Goal: Check status: Check status

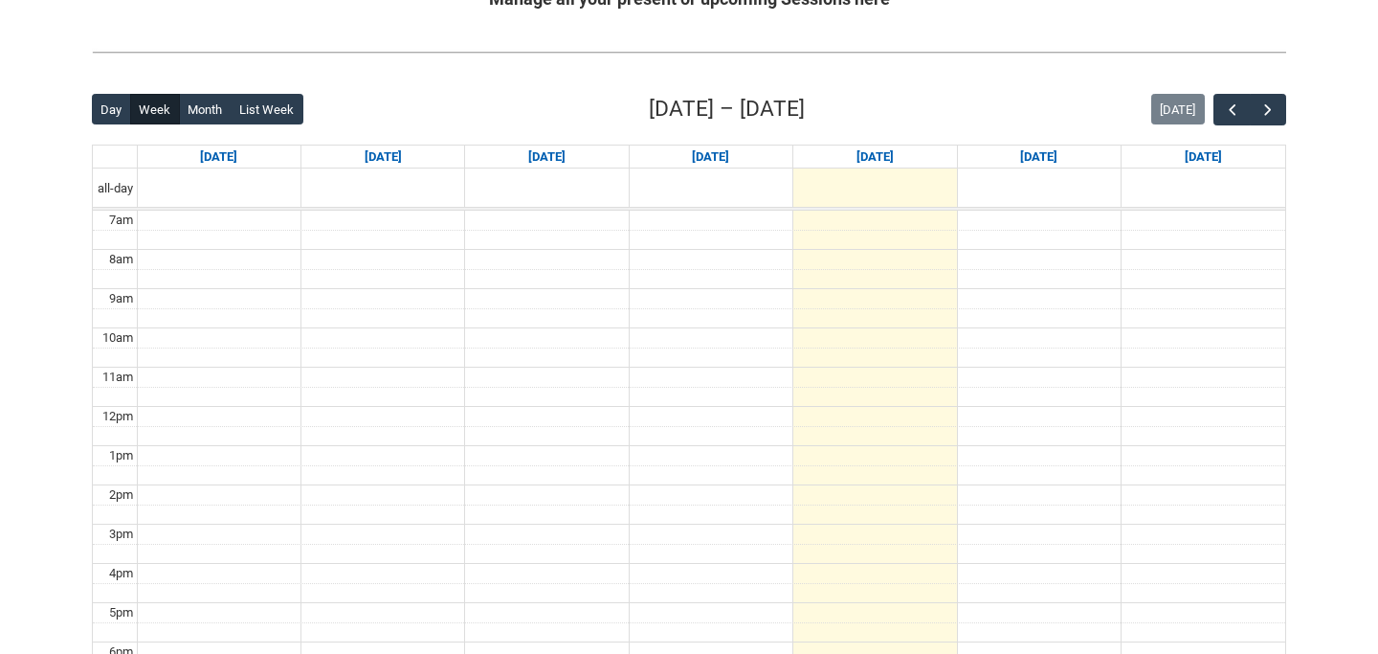
scroll to position [413, 0]
click at [1262, 107] on span "button" at bounding box center [1267, 109] width 19 height 19
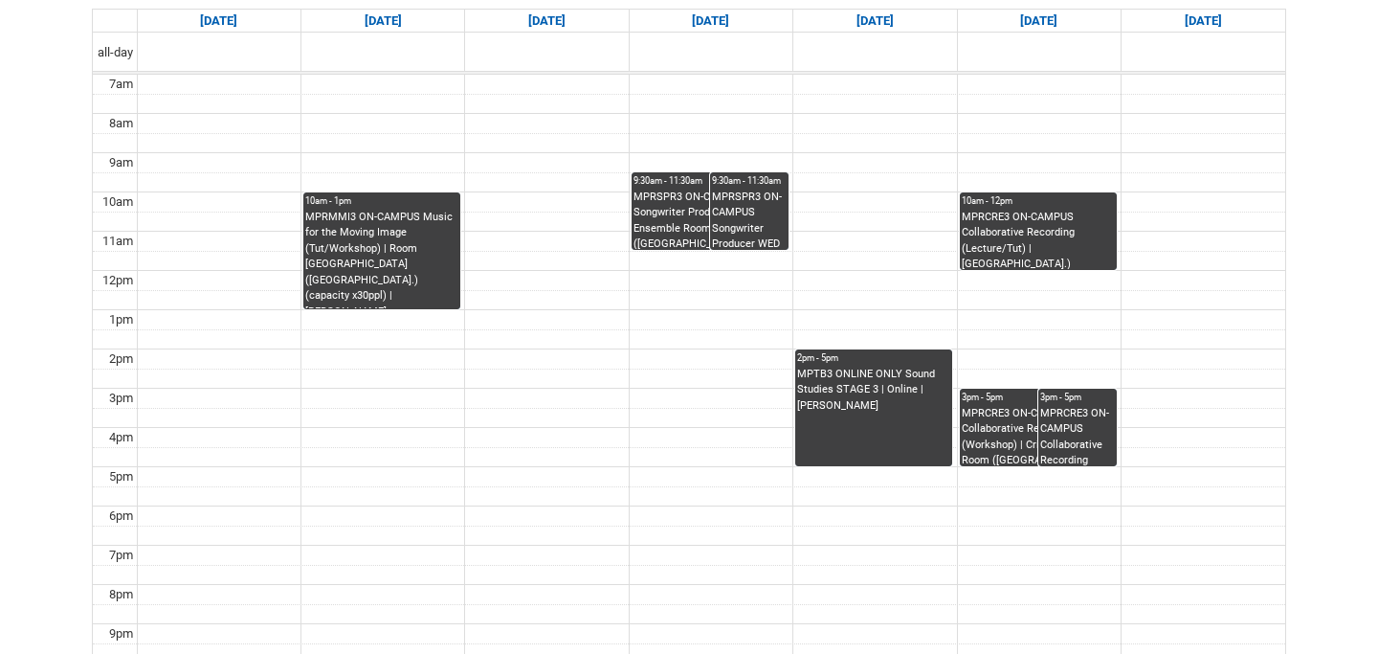
scroll to position [547, 0]
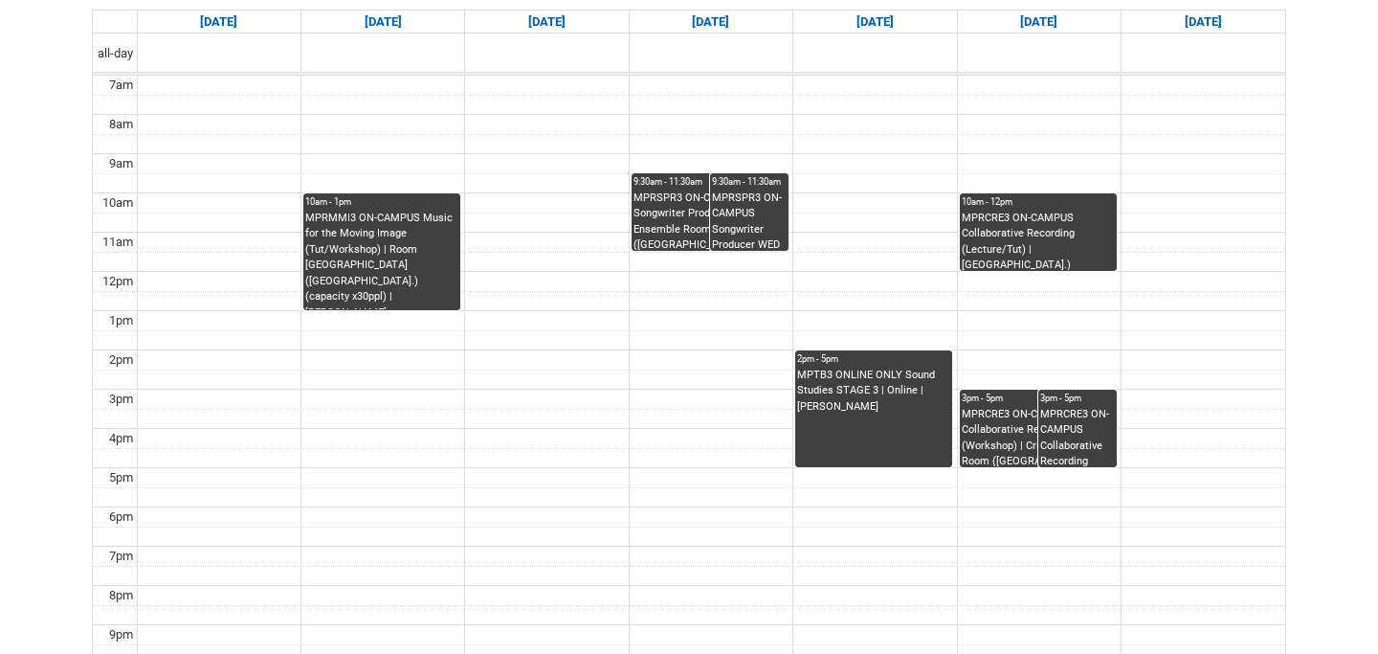
click at [991, 418] on div "MPRCRE3 ON-CAMPUS Collaborative Recording (Workshop) | Critical Listening Room …" at bounding box center [1038, 437] width 153 height 60
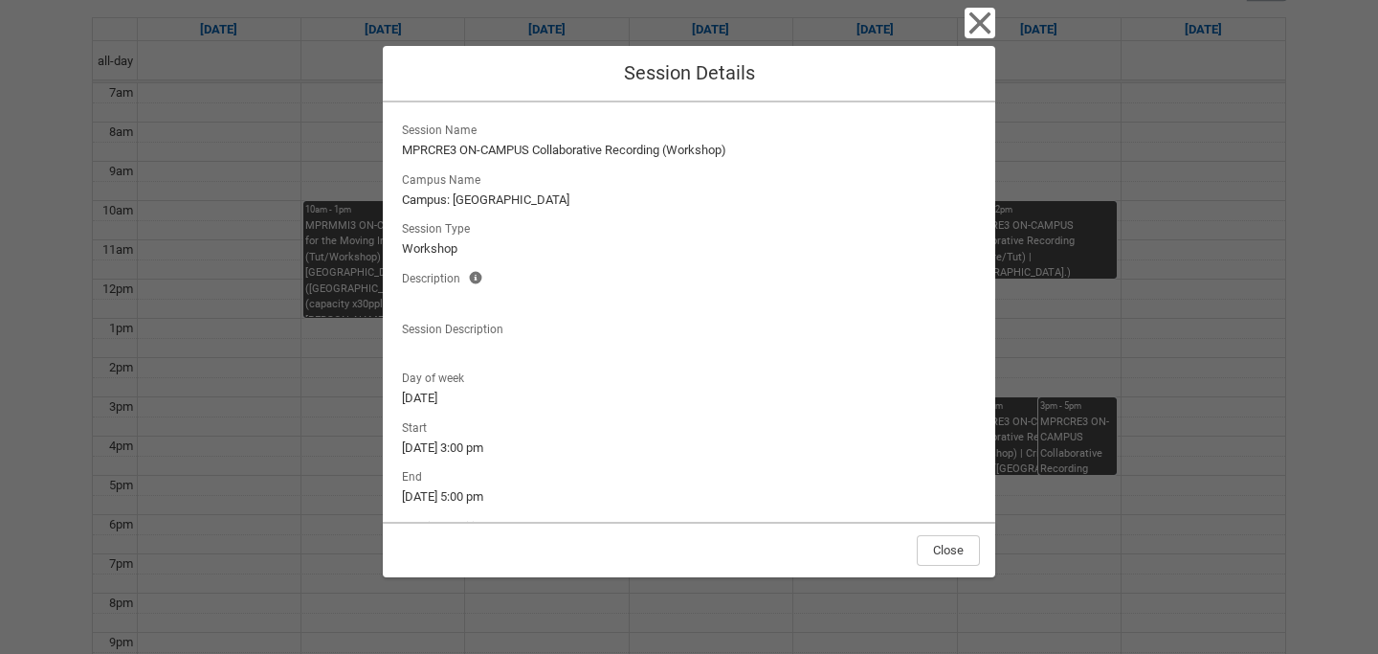
scroll to position [544, 0]
click at [967, 22] on icon "button" at bounding box center [980, 23] width 31 height 31
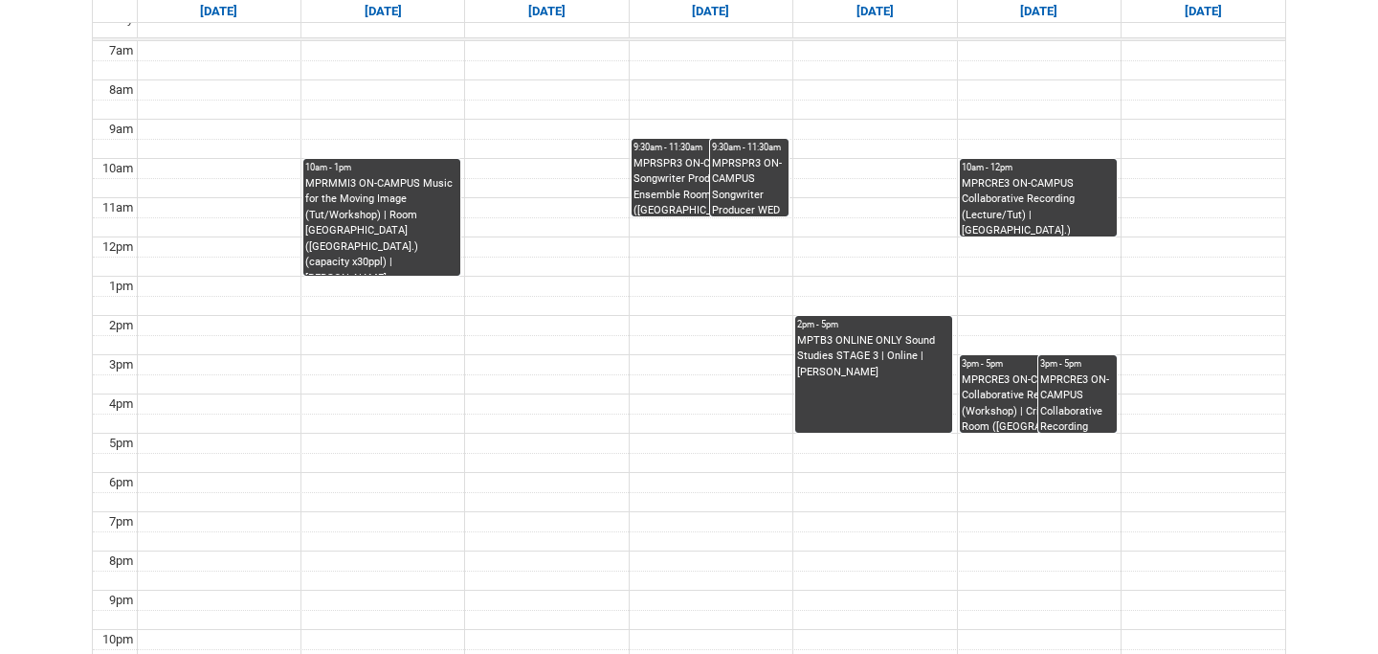
scroll to position [583, 0]
click at [668, 163] on div "MPRSPR3 ON-CAMPUS Songwriter Producer WED 9:30 | Ensemble Room 4 ([GEOGRAPHIC_D…" at bounding box center [710, 185] width 153 height 60
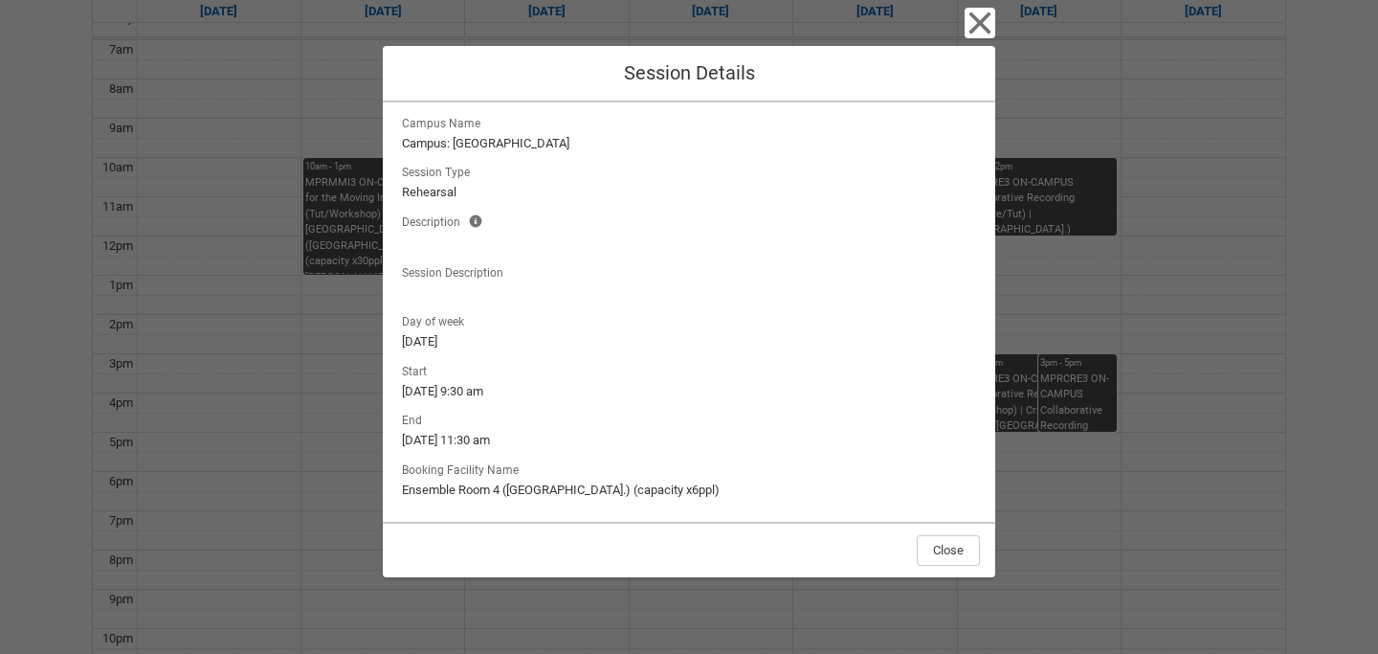
scroll to position [0, 0]
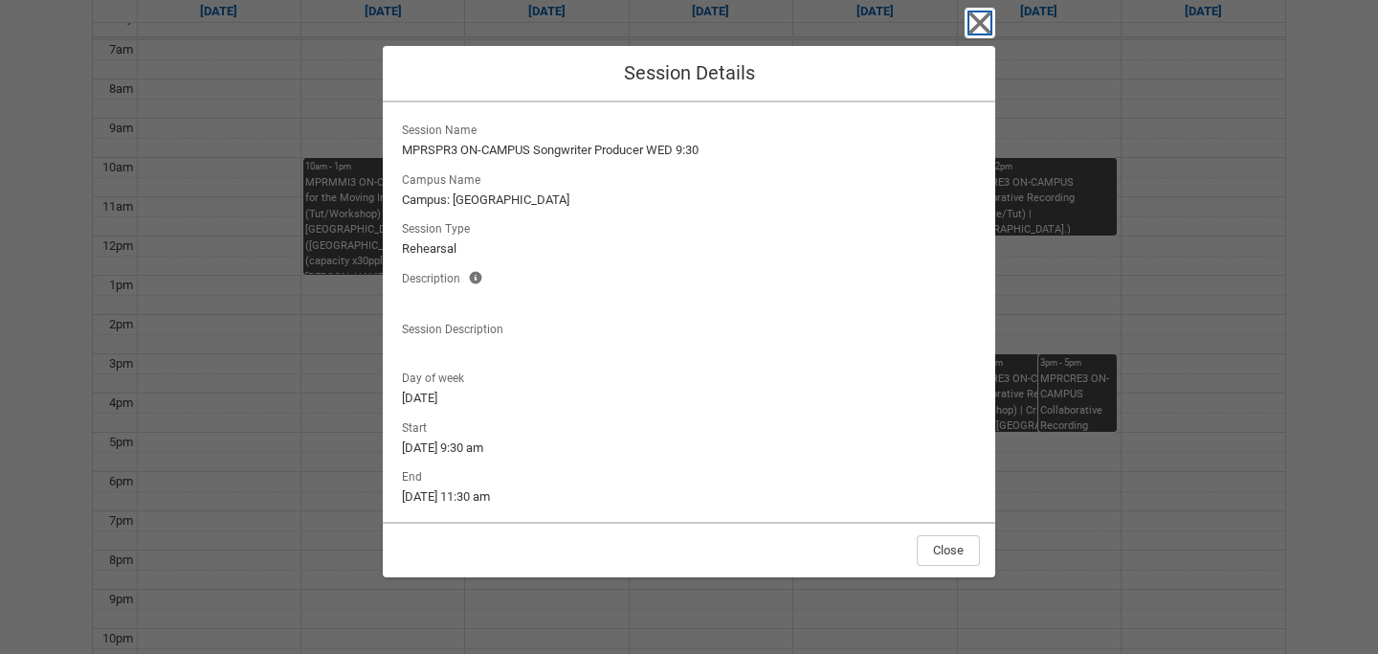
click at [966, 33] on icon "button" at bounding box center [980, 23] width 31 height 31
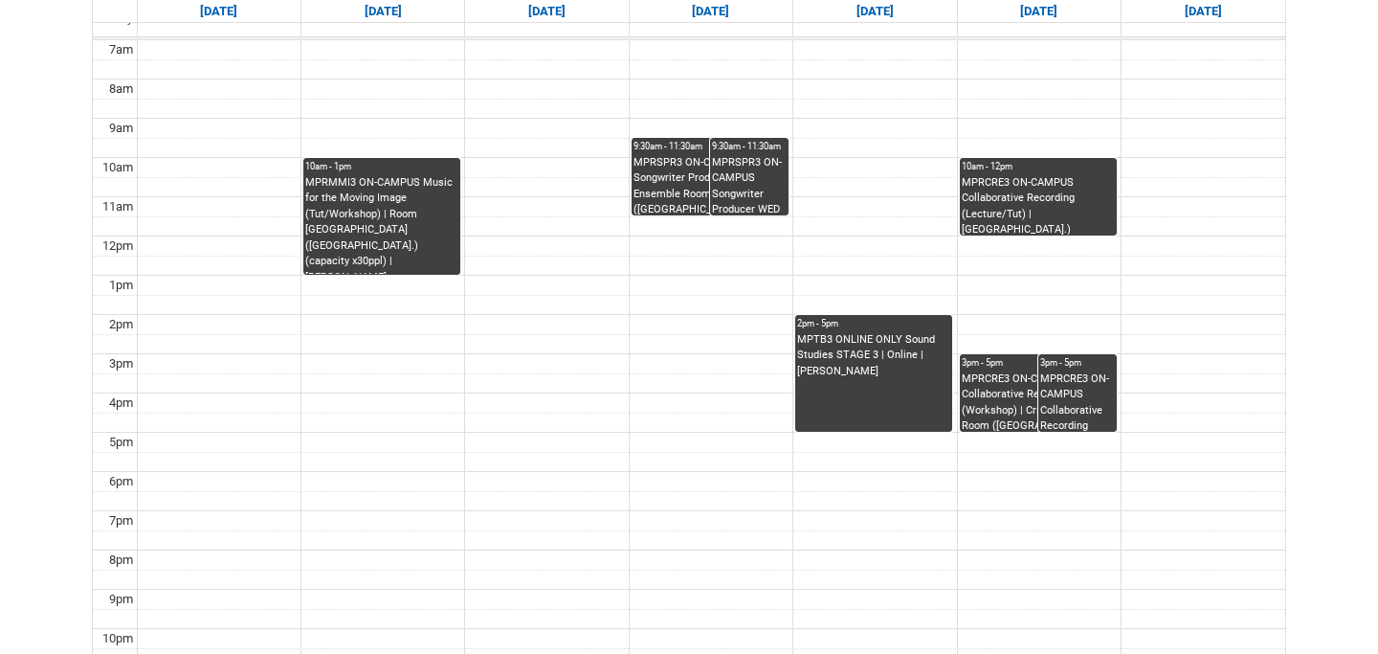
click at [724, 174] on div "MPRSPR3 ON-CAMPUS Songwriter Producer WED 9:30 | Ensemble Room 7 ([GEOGRAPHIC_D…" at bounding box center [749, 185] width 75 height 60
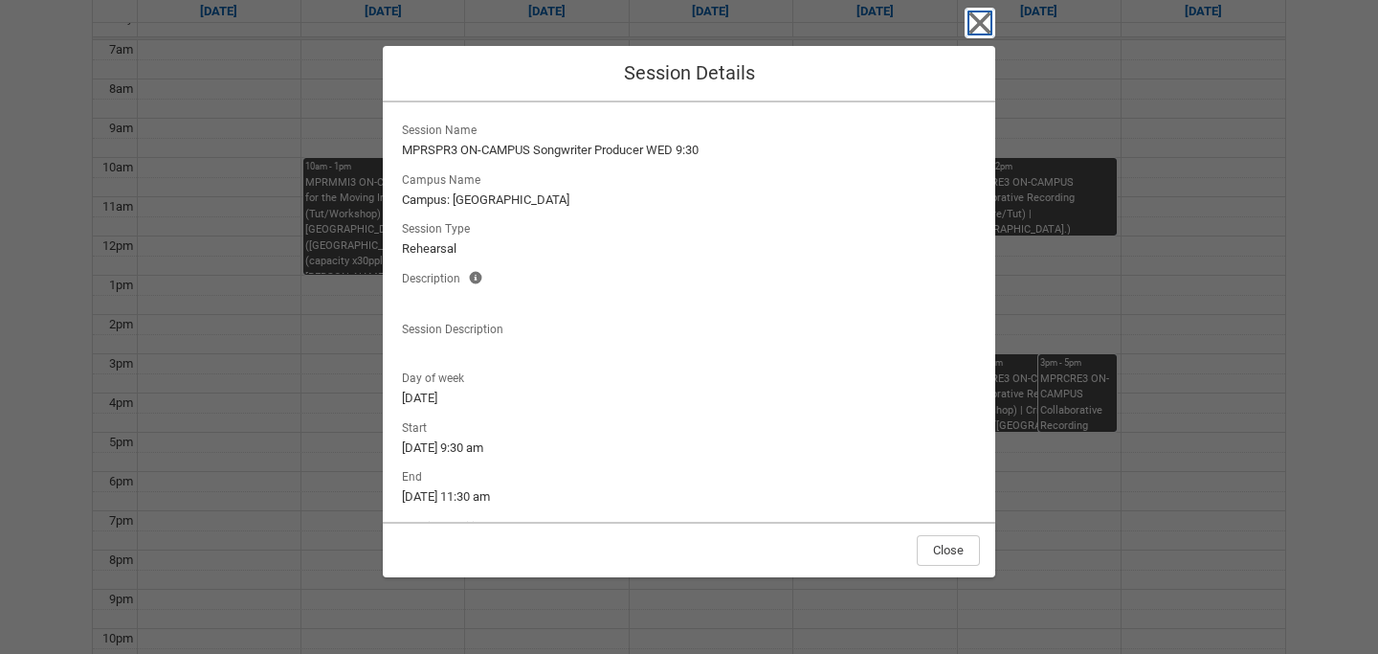
click at [972, 9] on icon "button" at bounding box center [980, 23] width 31 height 31
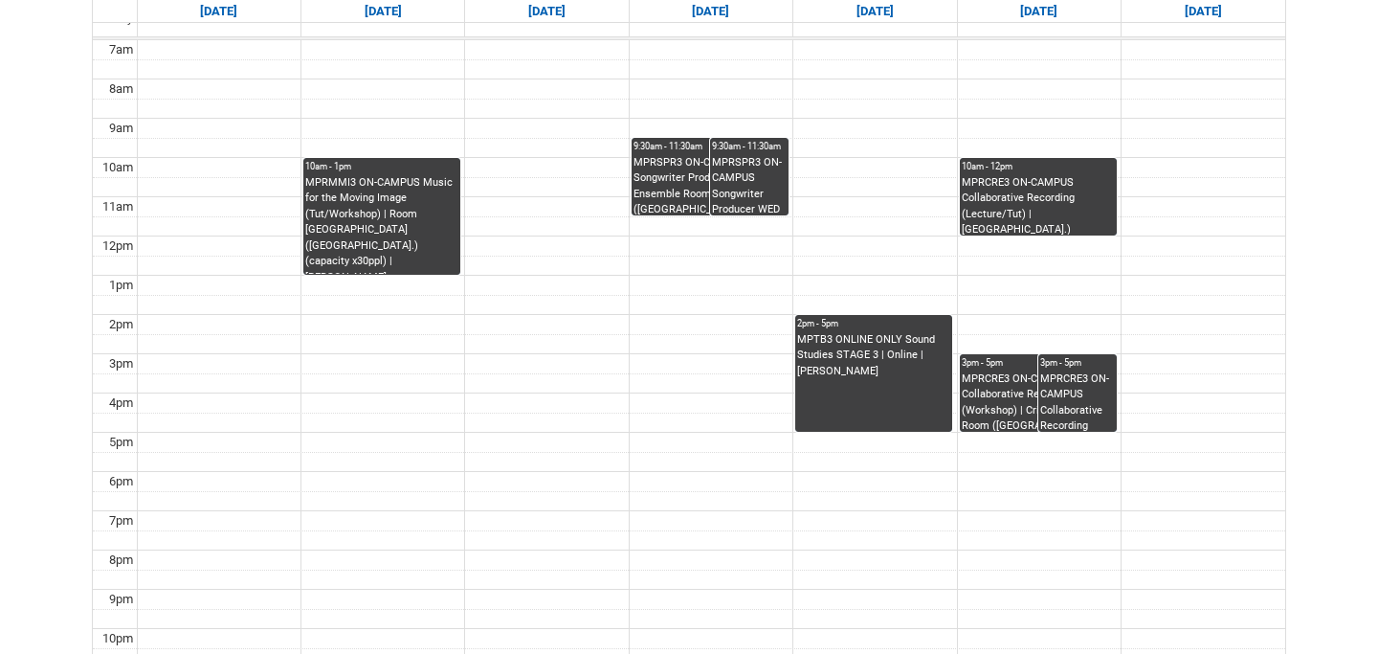
click at [758, 175] on div "MPRSPR3 ON-CAMPUS Songwriter Producer WED 9:30 | Ensemble Room 7 (Brunswick St.…" at bounding box center [749, 185] width 75 height 60
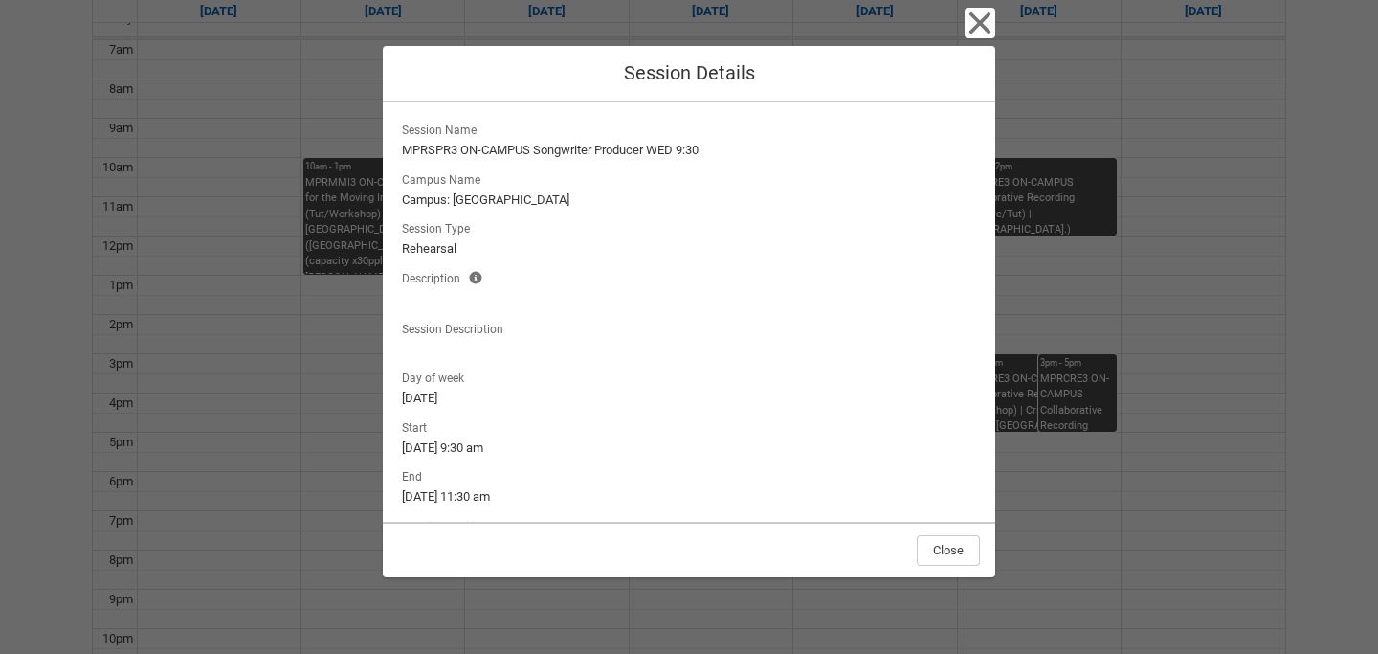
scroll to position [56, 0]
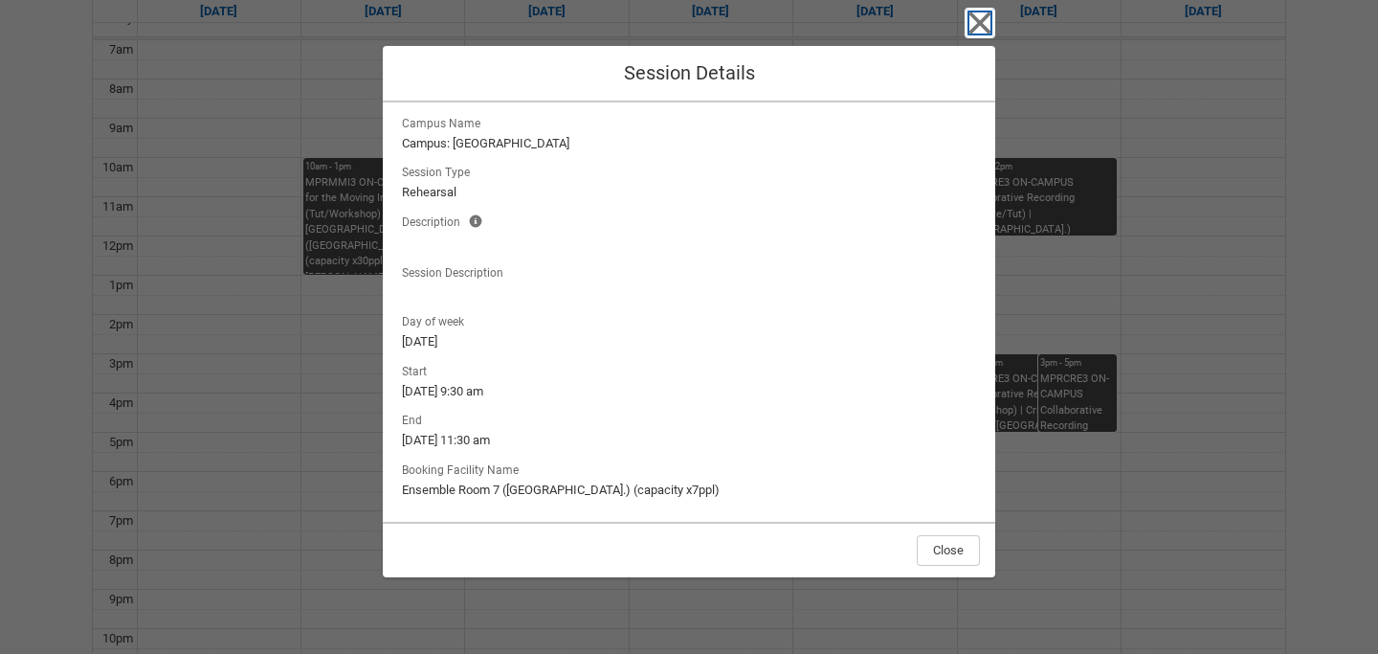
click at [967, 24] on icon "button" at bounding box center [980, 23] width 31 height 31
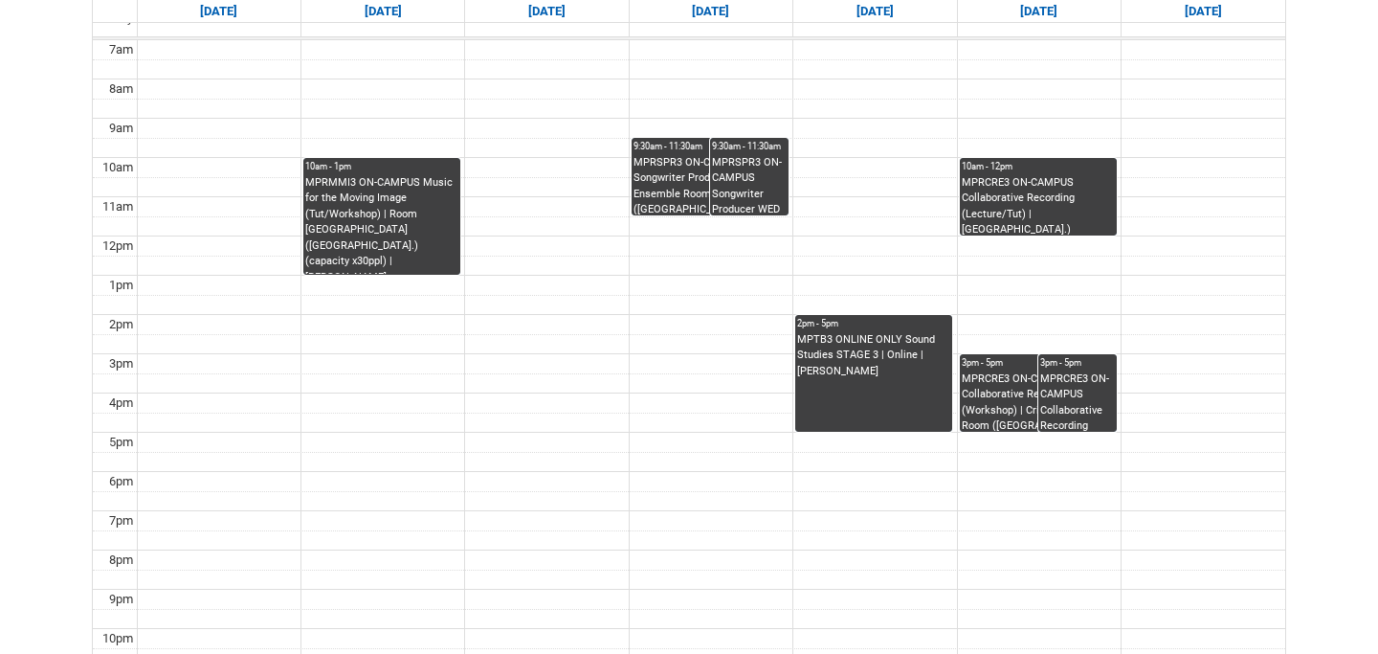
click at [1001, 389] on div "MPRCRE3 ON-CAMPUS Collaborative Recording (Workshop) | Critical Listening Room …" at bounding box center [1038, 401] width 153 height 60
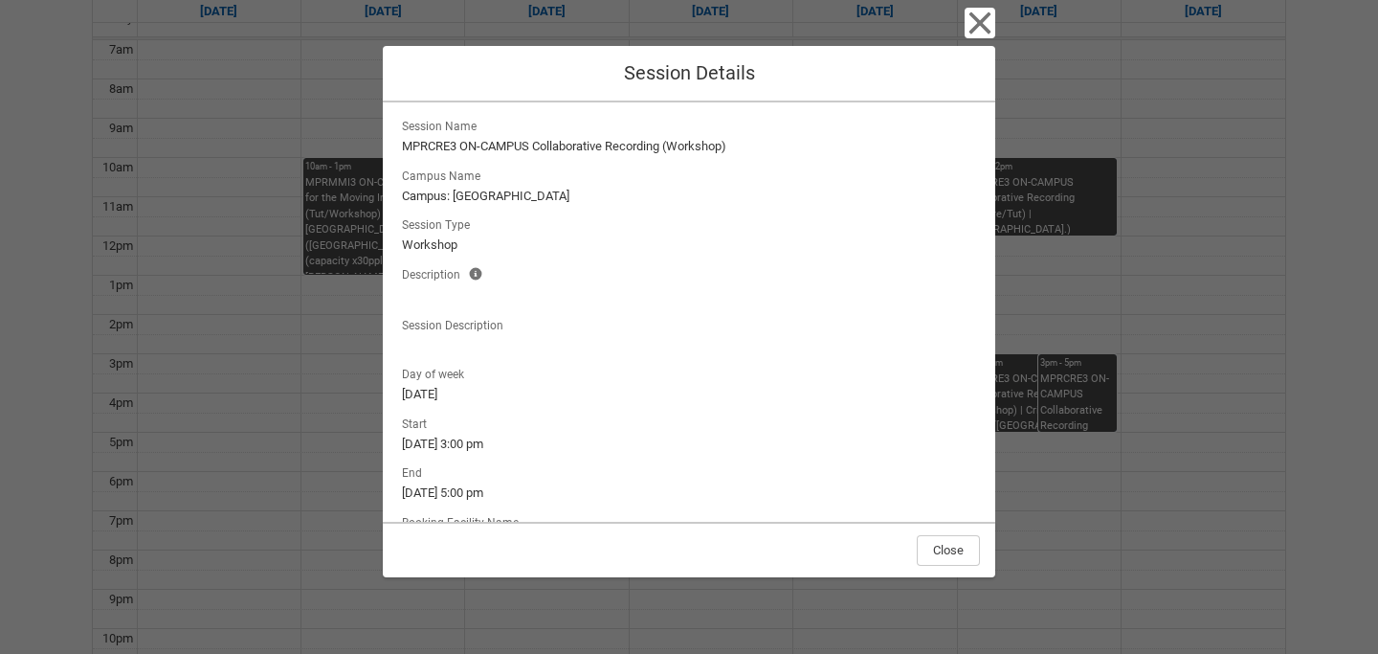
scroll to position [3, 0]
click at [981, 27] on icon "button" at bounding box center [980, 23] width 31 height 31
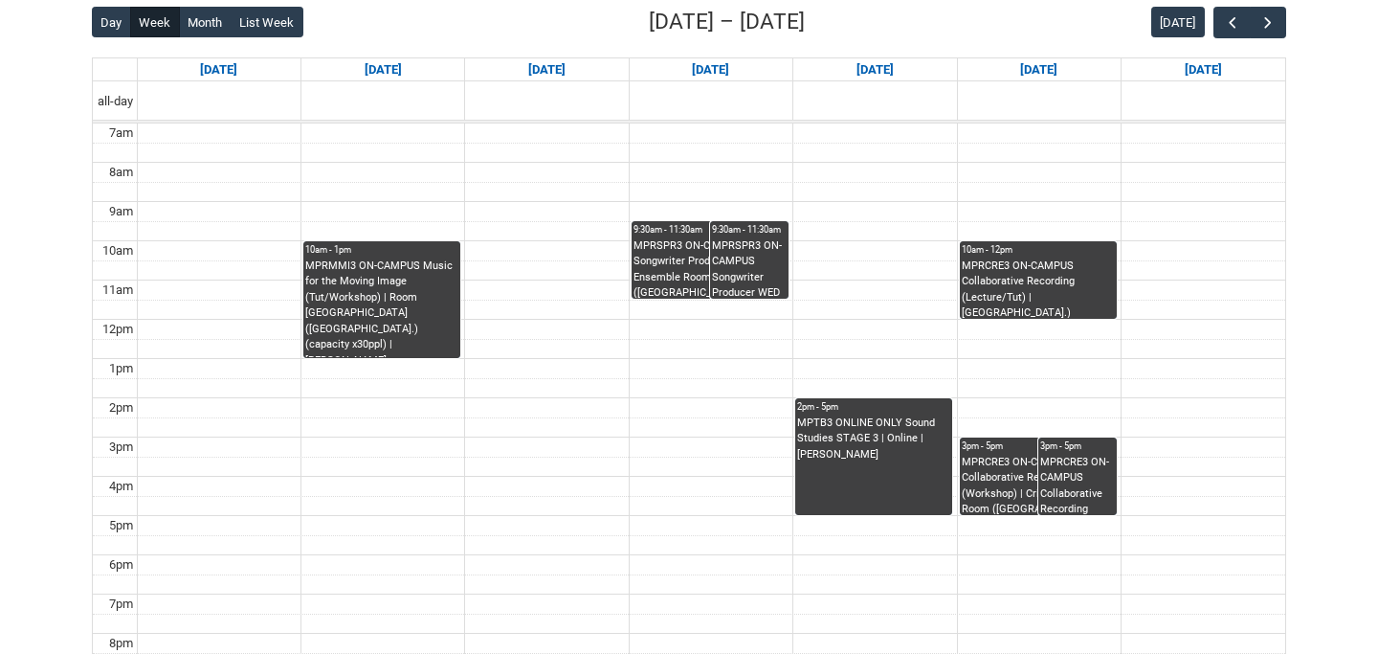
scroll to position [501, 0]
